Goal: Transaction & Acquisition: Purchase product/service

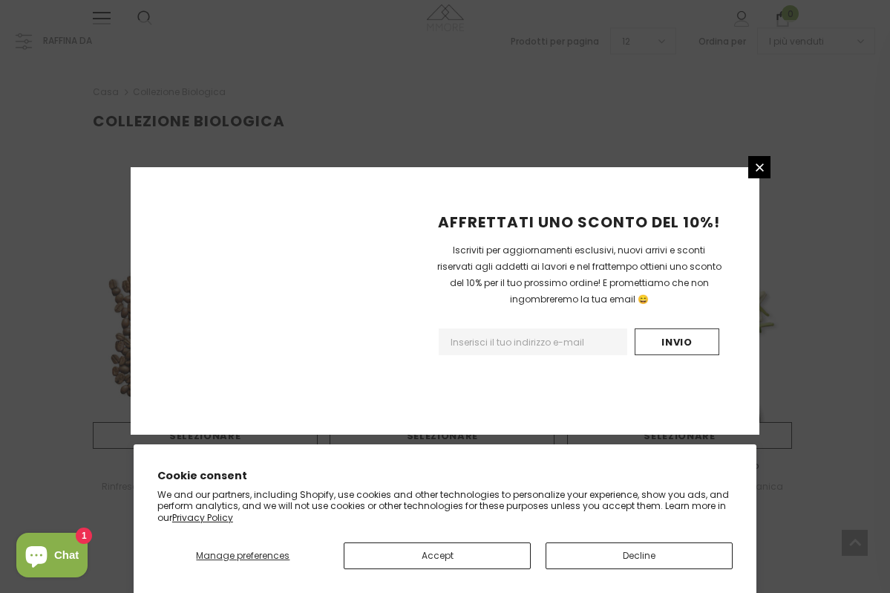
scroll to position [960, 0]
